Goal: Information Seeking & Learning: Learn about a topic

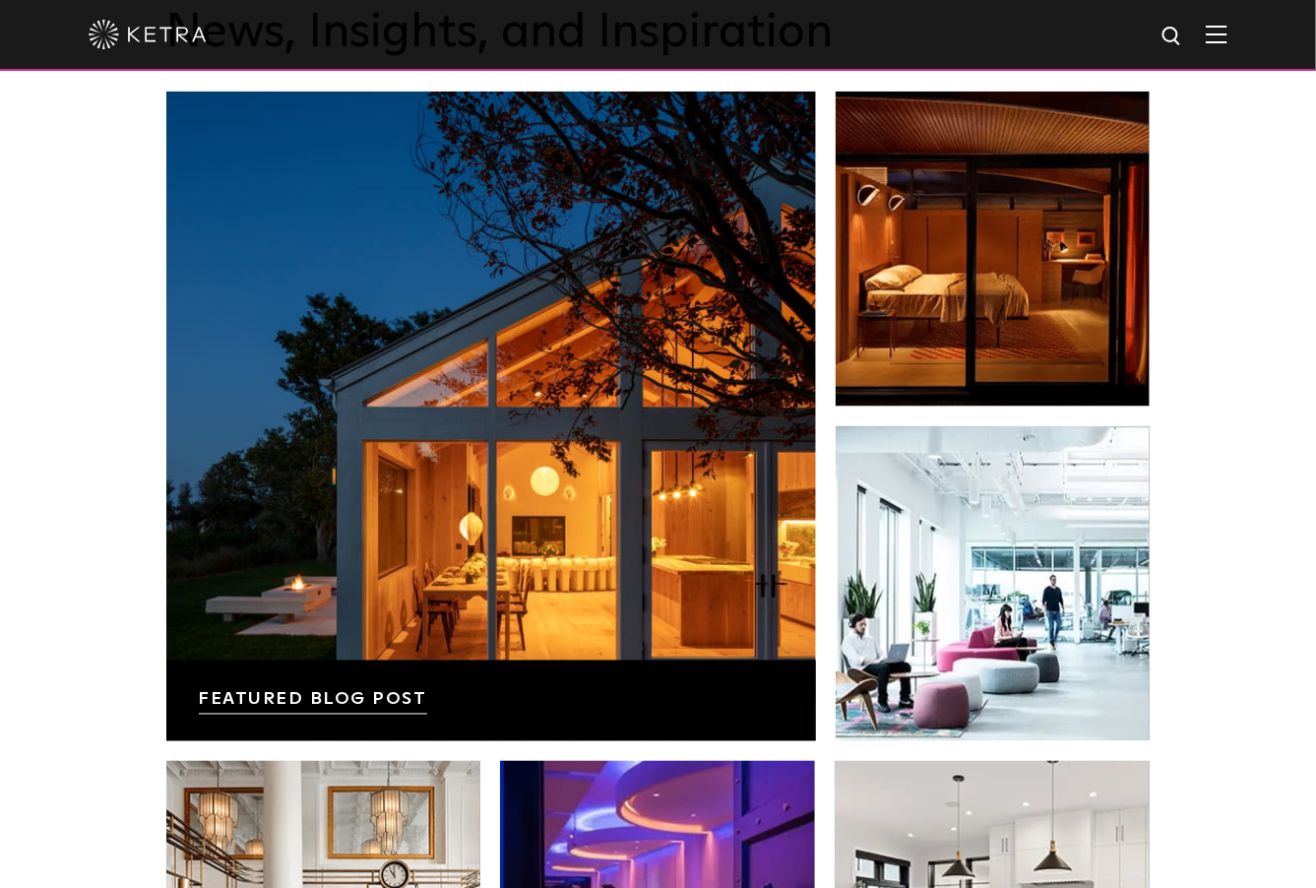
scroll to position [2854, 0]
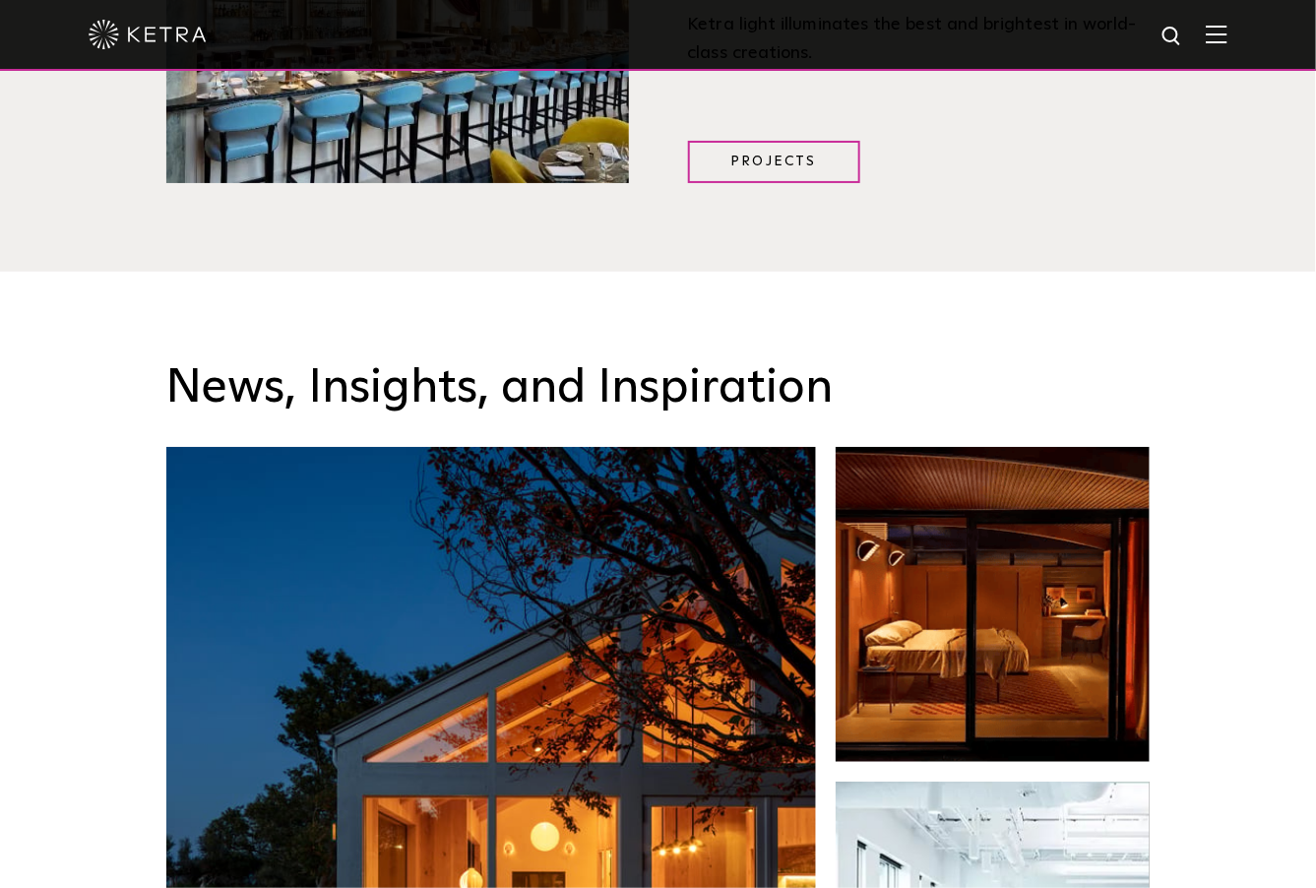
click at [1257, 37] on div at bounding box center [658, 35] width 1316 height 71
click at [1228, 41] on img at bounding box center [1217, 34] width 22 height 19
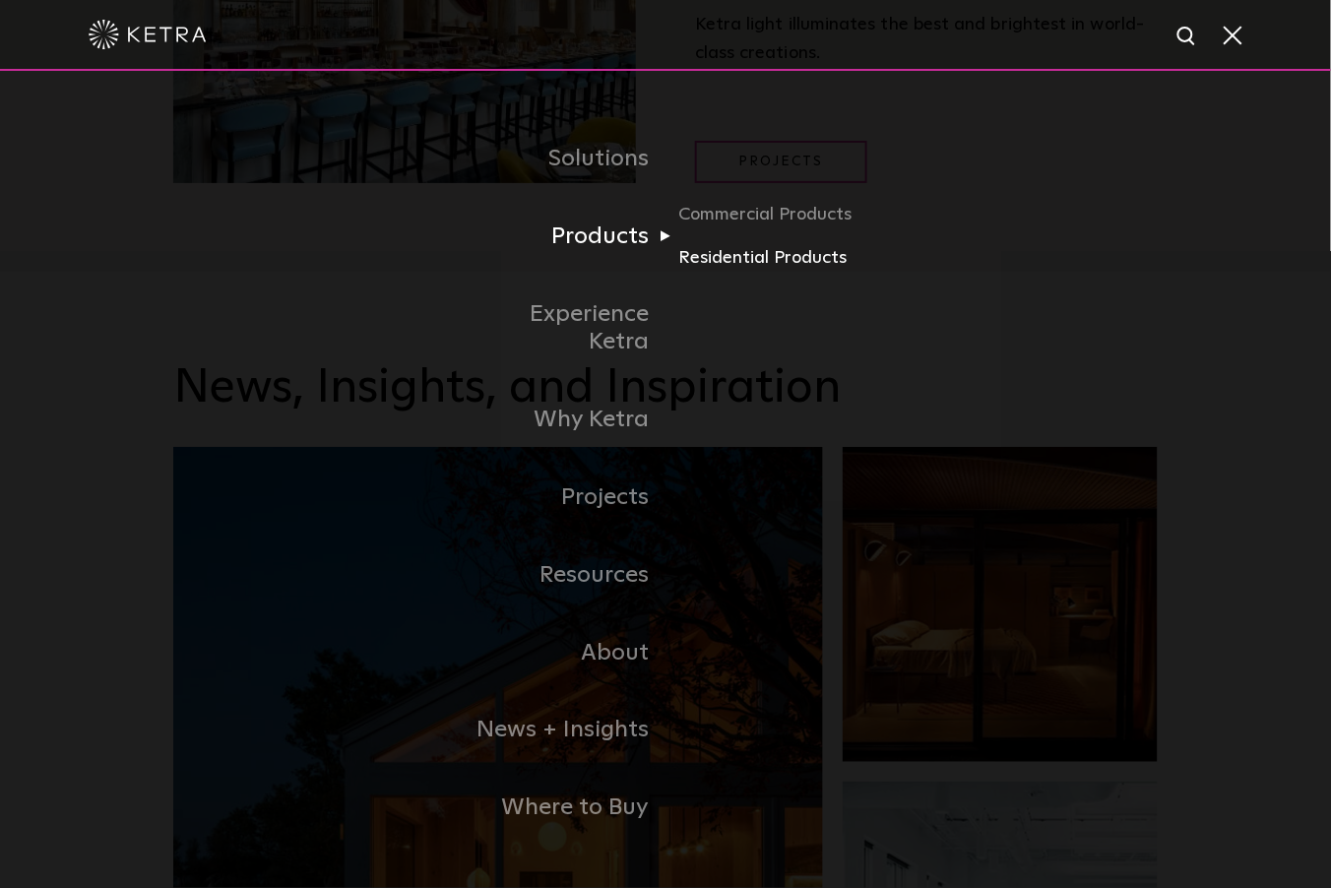
click at [741, 272] on link "Residential Products" at bounding box center [772, 258] width 189 height 29
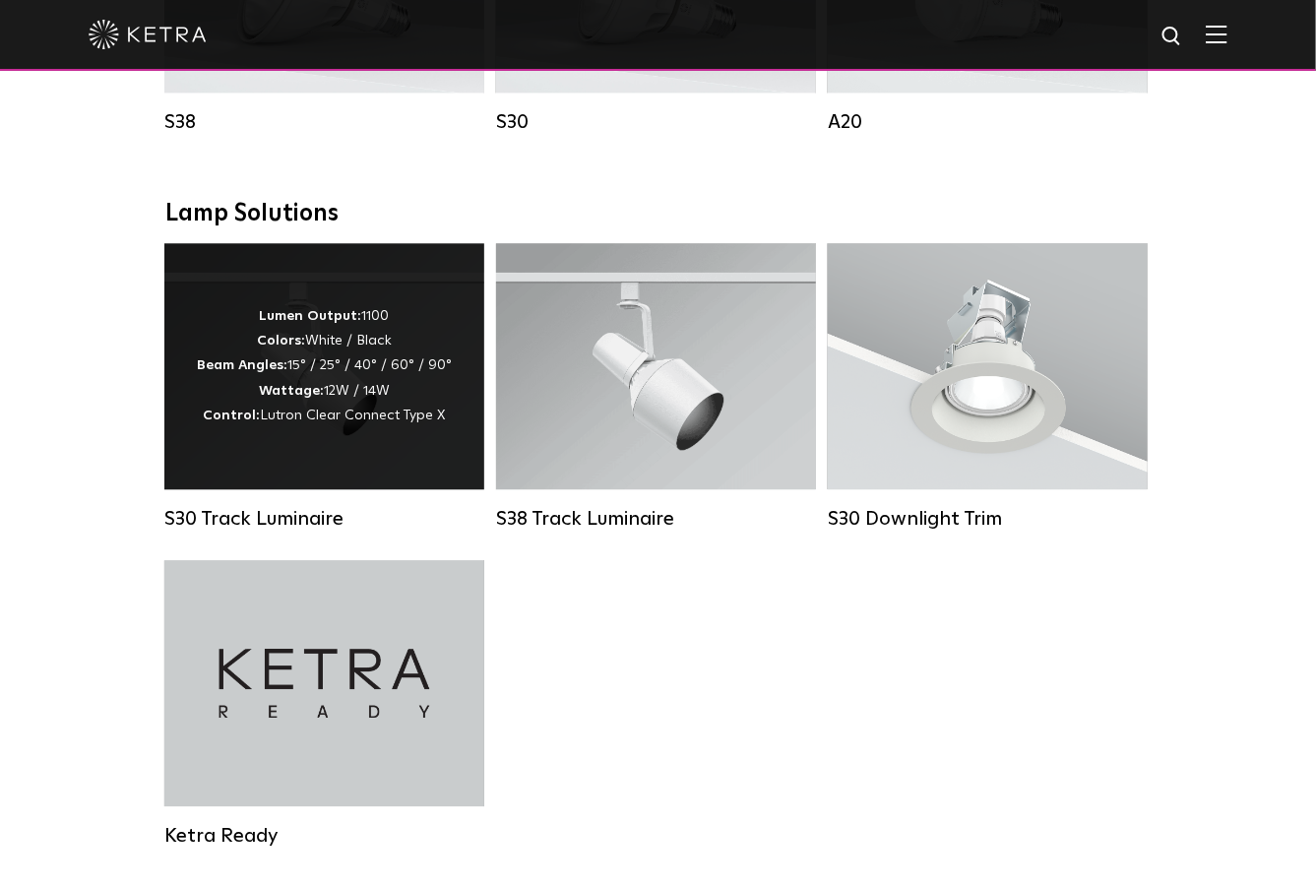
scroll to position [1378, 0]
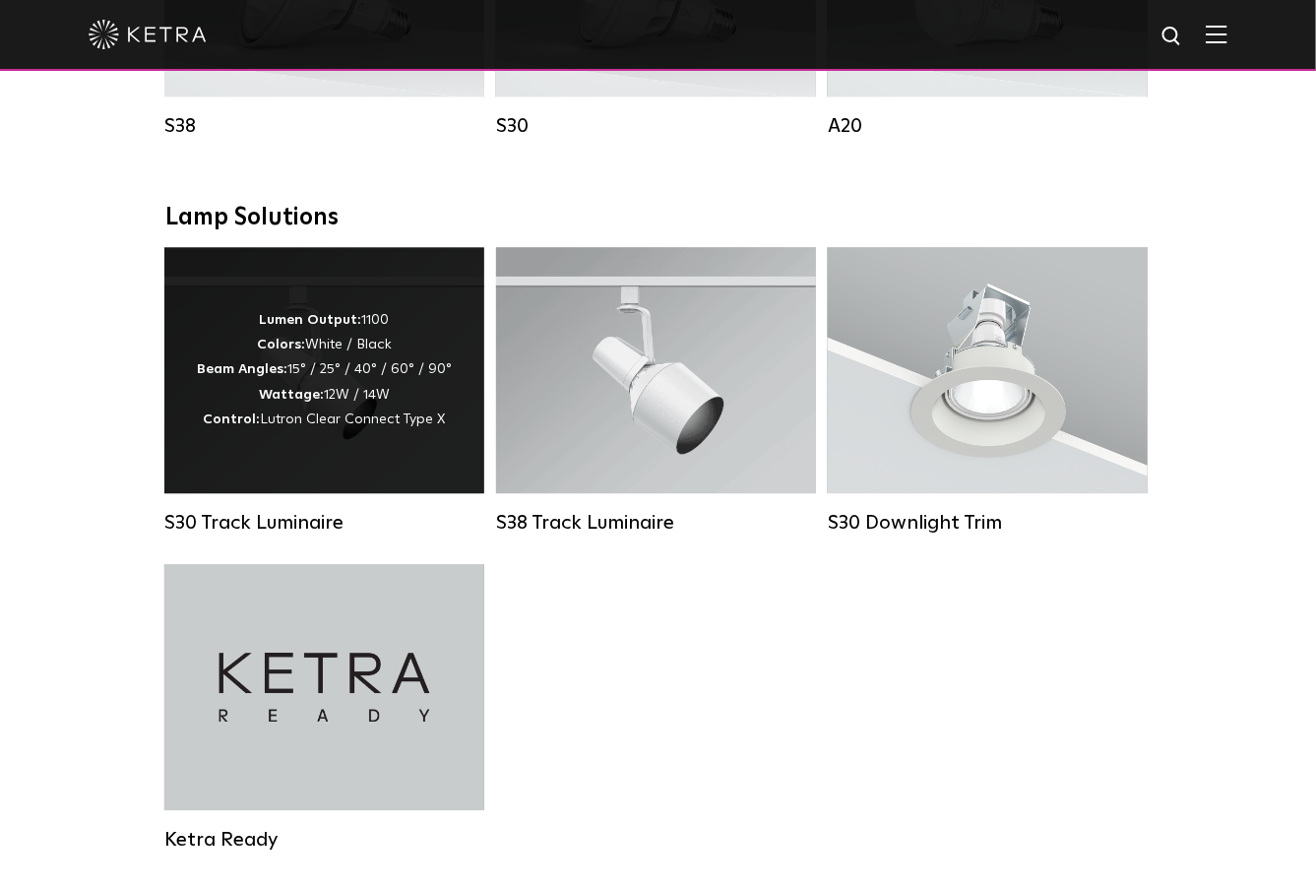
click at [352, 364] on div "Lumen Output: 1100 Colors: White / Black Beam Angles: 15° / 25° / 40° / 60° / 9…" at bounding box center [324, 370] width 255 height 124
